Goal: Task Accomplishment & Management: Manage account settings

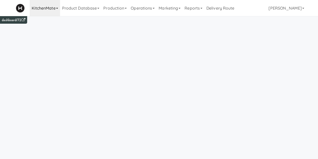
click at [52, 10] on link "KitchenMate" at bounding box center [45, 8] width 30 height 16
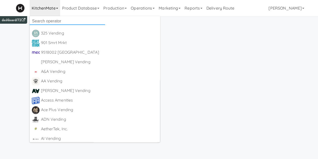
click at [49, 21] on input "text" at bounding box center [67, 21] width 75 height 8
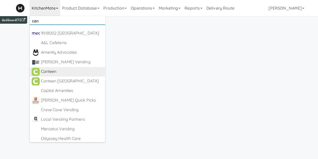
type input "can"
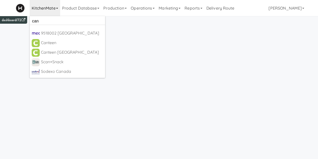
click at [52, 72] on div "Sodexo Canada" at bounding box center [72, 72] width 62 height 8
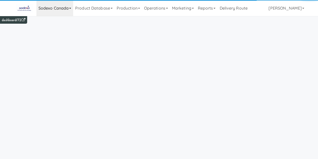
click at [48, 10] on link "Sodexo Canada" at bounding box center [54, 8] width 37 height 16
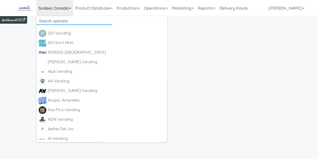
click at [47, 23] on input "text" at bounding box center [73, 21] width 75 height 8
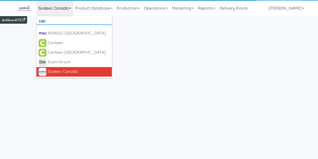
type input "can"
click at [50, 70] on div "Sodexo Canada" at bounding box center [79, 72] width 62 height 8
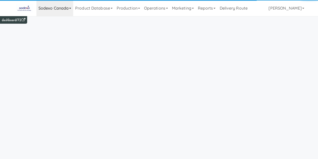
click at [57, 5] on link "Sodexo Canada" at bounding box center [54, 8] width 37 height 16
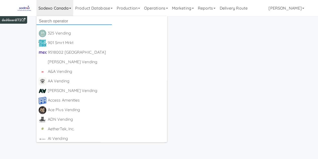
click at [51, 18] on input "text" at bounding box center [73, 21] width 75 height 8
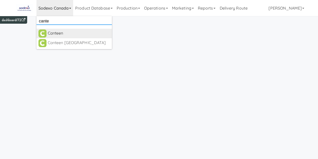
type input "cante"
click at [58, 34] on div "Canteen" at bounding box center [79, 33] width 62 height 8
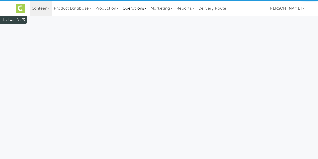
click at [139, 9] on link "Operations" at bounding box center [135, 8] width 28 height 16
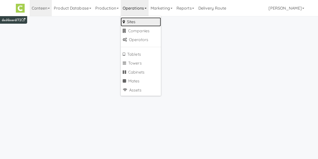
click at [138, 21] on link "Sites" at bounding box center [141, 21] width 40 height 9
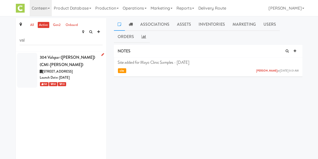
type input "val"
click at [75, 55] on div "304 Valspar (Sherwin Williams) (CMI-SHERWIN)" at bounding box center [71, 61] width 63 height 15
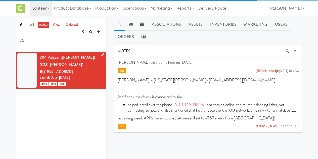
click at [101, 53] on icon at bounding box center [102, 54] width 3 height 3
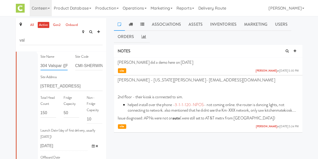
drag, startPoint x: 63, startPoint y: 57, endPoint x: 48, endPoint y: 55, distance: 14.4
click at [48, 61] on input "304 Valspar (Sherwin Williams)" at bounding box center [53, 65] width 27 height 9
type input "304 Sherwin Williams"
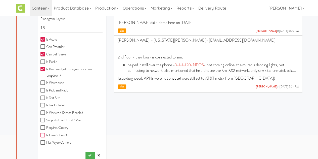
scroll to position [0, 0]
click at [44, 133] on input "Is Gen2 / Gen3" at bounding box center [43, 135] width 6 height 4
checkbox input "true"
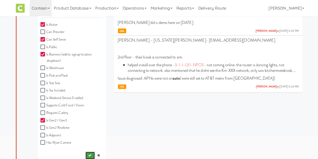
click at [88, 153] on icon "submit" at bounding box center [89, 154] width 3 height 3
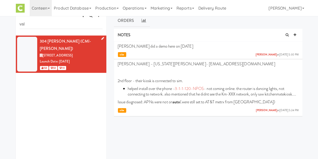
click at [101, 37] on icon at bounding box center [102, 38] width 3 height 3
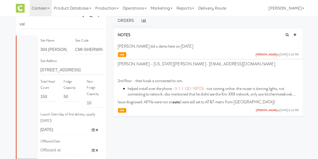
click at [66, 40] on div "Site Name 304 Sherwin Williams" at bounding box center [54, 47] width 35 height 21
click at [61, 45] on input "304 Sherwin Williams" at bounding box center [53, 49] width 27 height 9
type input "304 Sherwin Williams (Valspar)"
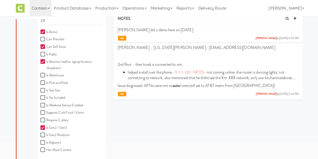
scroll to position [40, 0]
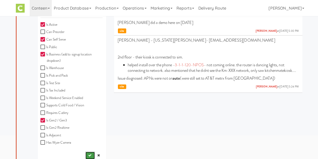
click at [86, 151] on button "submit" at bounding box center [89, 155] width 9 height 8
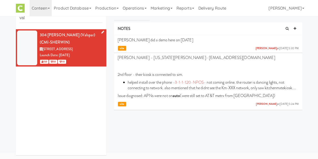
scroll to position [16, 0]
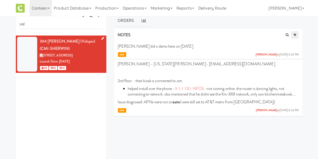
click at [295, 35] on icon at bounding box center [294, 34] width 3 height 3
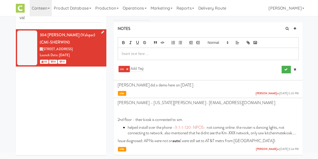
click at [141, 52] on div at bounding box center [208, 54] width 180 height 12
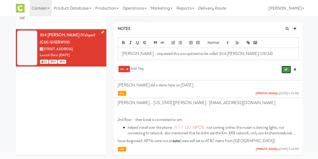
click at [287, 68] on icon "submit" at bounding box center [285, 69] width 3 height 3
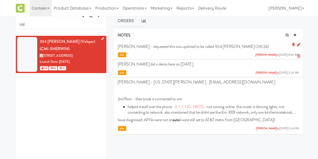
scroll to position [0, 0]
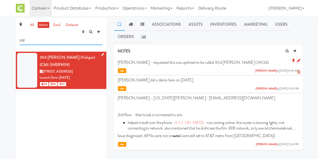
drag, startPoint x: 36, startPoint y: 34, endPoint x: -39, endPoint y: 44, distance: 75.6
click at [0, 44] on html "Okay Okay Select date: previous 2025-Sep next Su Mo Tu We Th Fr Sa 31 1 2 3 4 5…" at bounding box center [159, 79] width 318 height 159
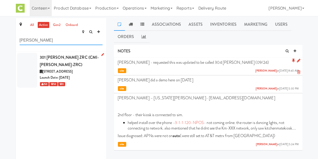
type input "zieg"
click at [82, 74] on div "Launch Date: Apr 17, 2024" at bounding box center [71, 77] width 63 height 6
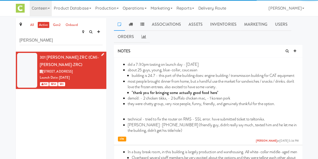
click at [101, 53] on icon at bounding box center [102, 54] width 3 height 3
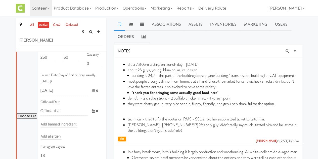
scroll to position [143, 0]
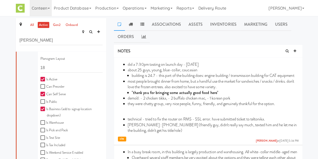
click at [42, 77] on input "Is Active" at bounding box center [43, 79] width 6 height 4
checkbox input "false"
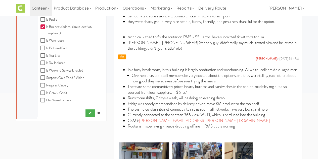
scroll to position [81, 0]
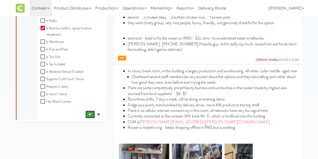
click at [88, 112] on icon "submit" at bounding box center [89, 113] width 3 height 3
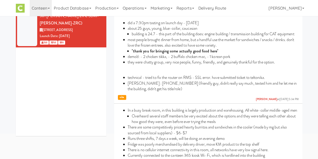
scroll to position [0, 0]
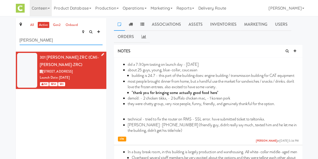
drag, startPoint x: 62, startPoint y: 34, endPoint x: 10, endPoint y: 33, distance: 52.0
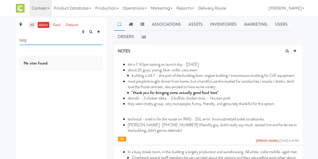
type input "targ"
click at [32, 23] on link "all" at bounding box center [32, 25] width 6 height 6
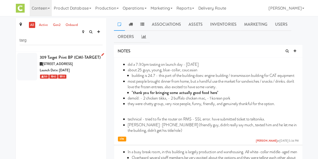
click at [64, 57] on div "309 Target Print BP (CMI-TARGET)" at bounding box center [71, 58] width 63 height 8
